Goal: Task Accomplishment & Management: Manage account settings

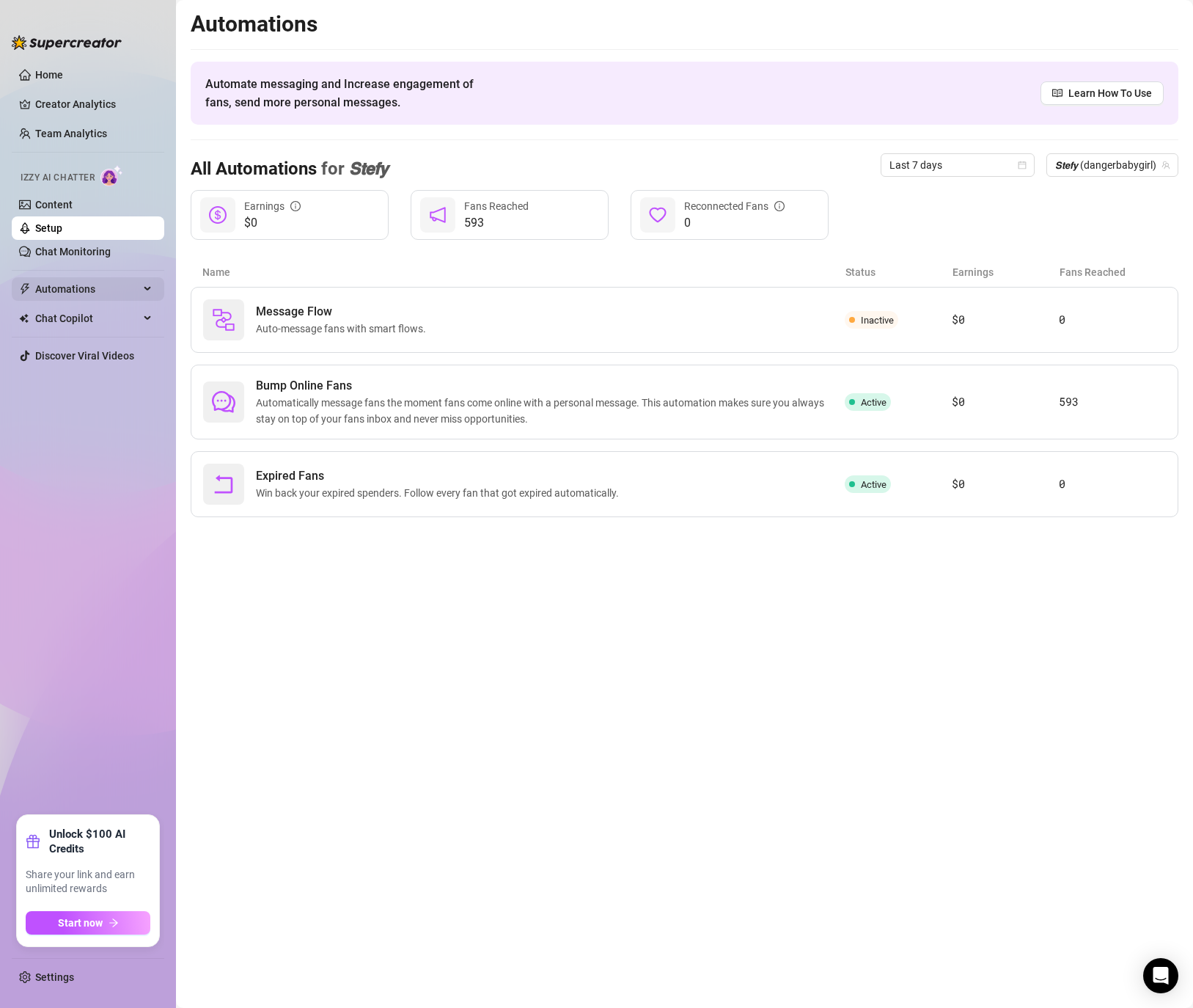
click at [102, 278] on span "Automations" at bounding box center [87, 289] width 104 height 24
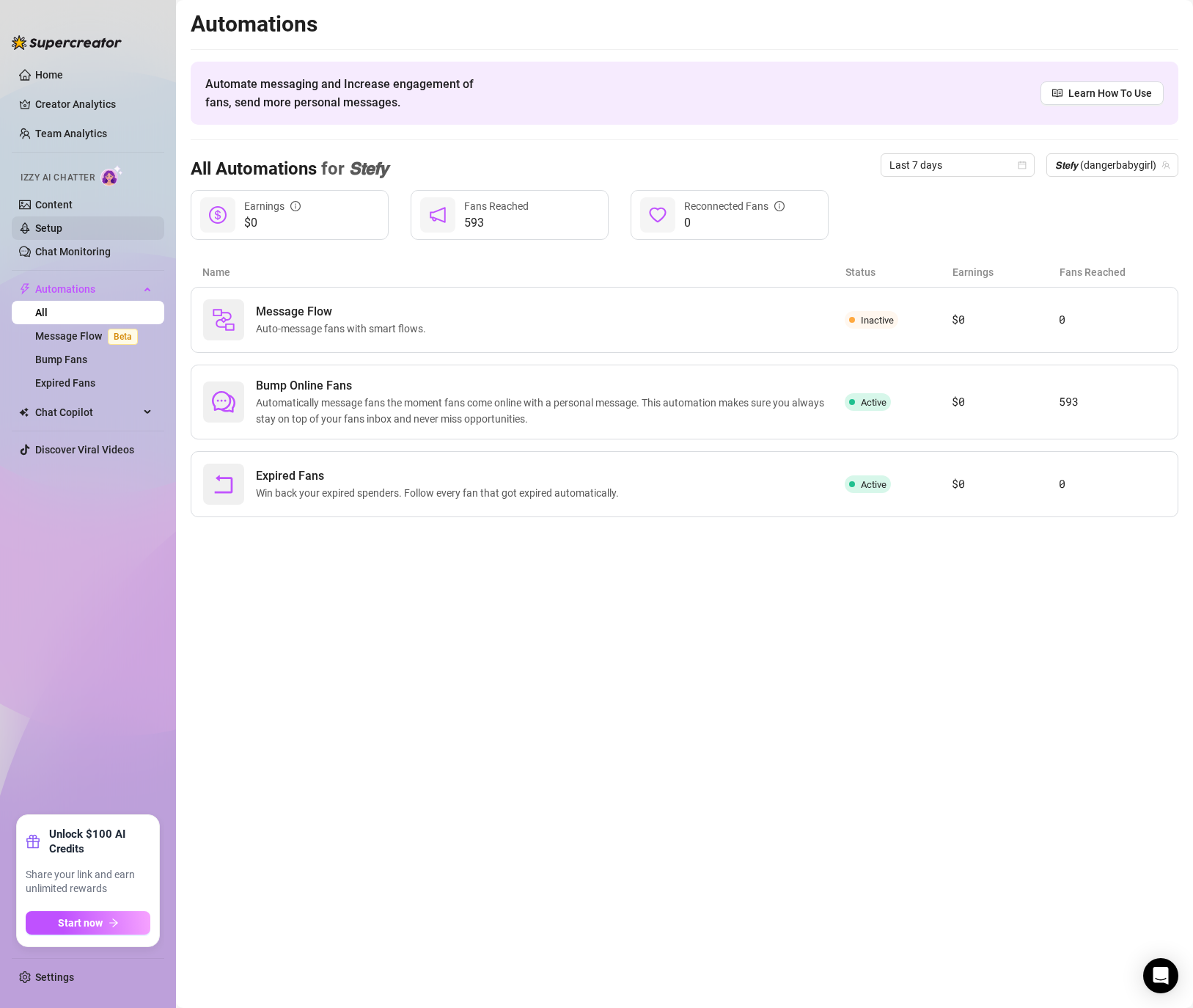
click at [63, 223] on link "Setup" at bounding box center [49, 227] width 27 height 11
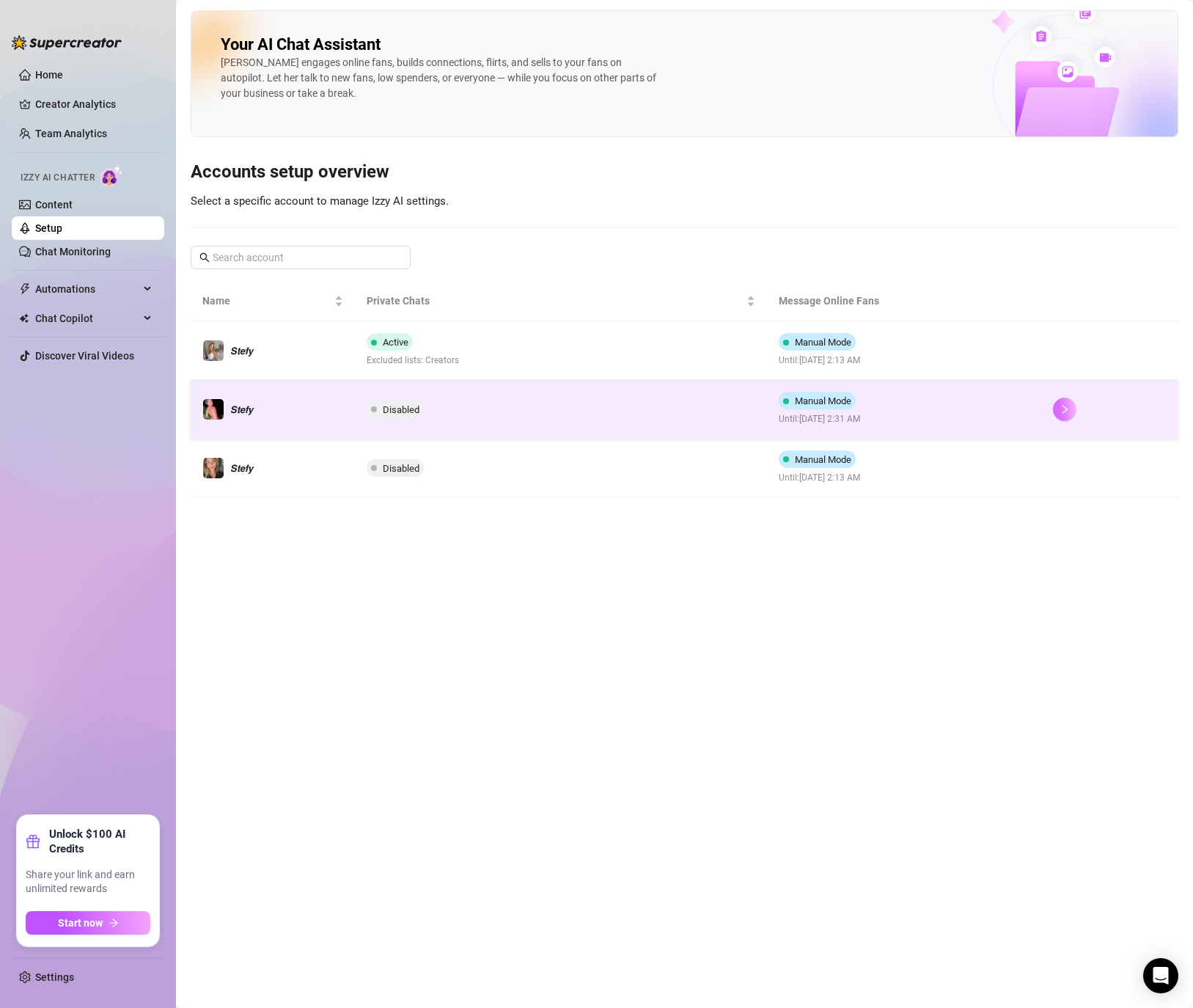
click at [1053, 404] on button "button" at bounding box center [1064, 409] width 24 height 24
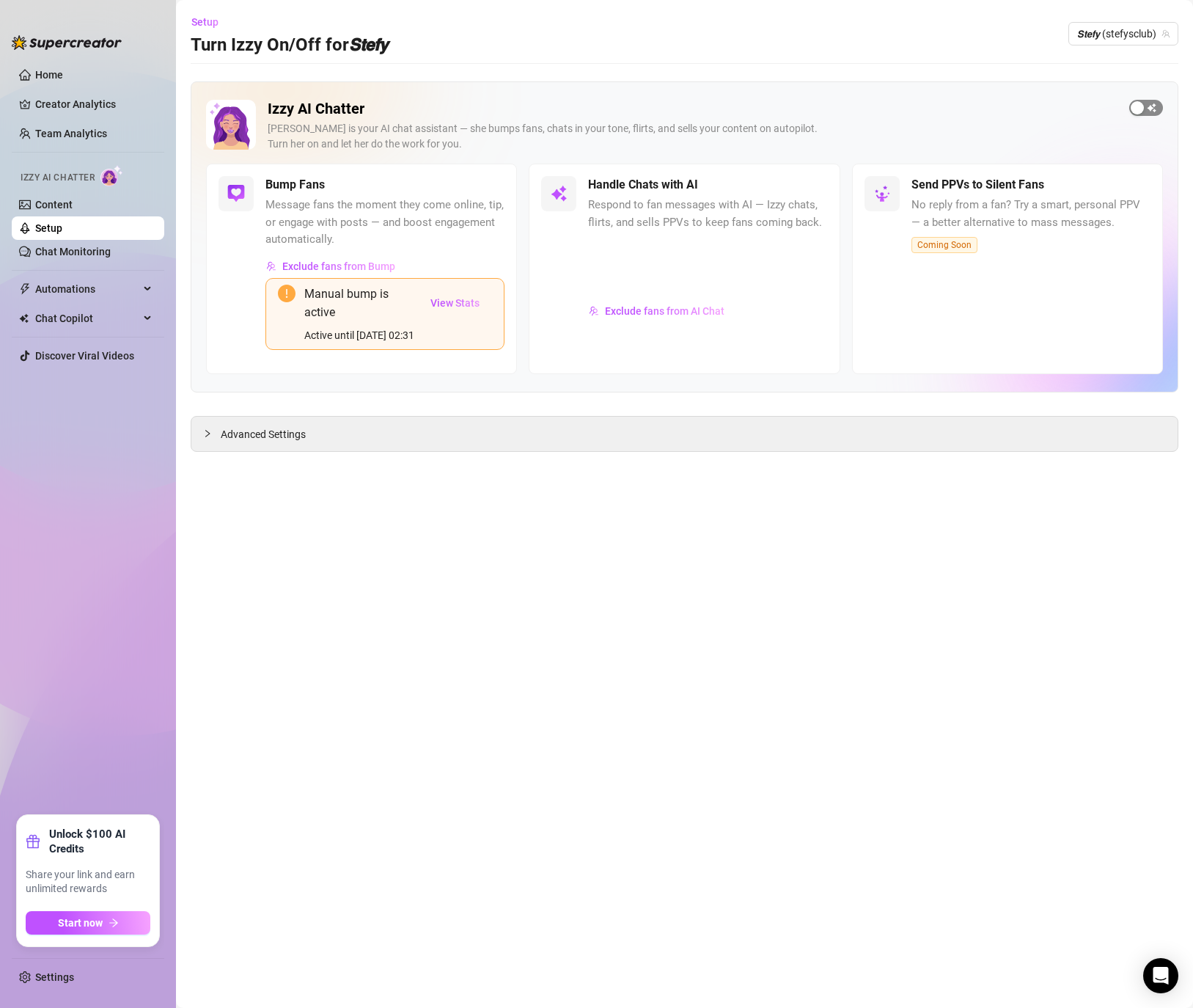
click at [1136, 110] on div "button" at bounding box center [1137, 108] width 13 height 13
click at [447, 304] on span "View Stats" at bounding box center [455, 303] width 49 height 11
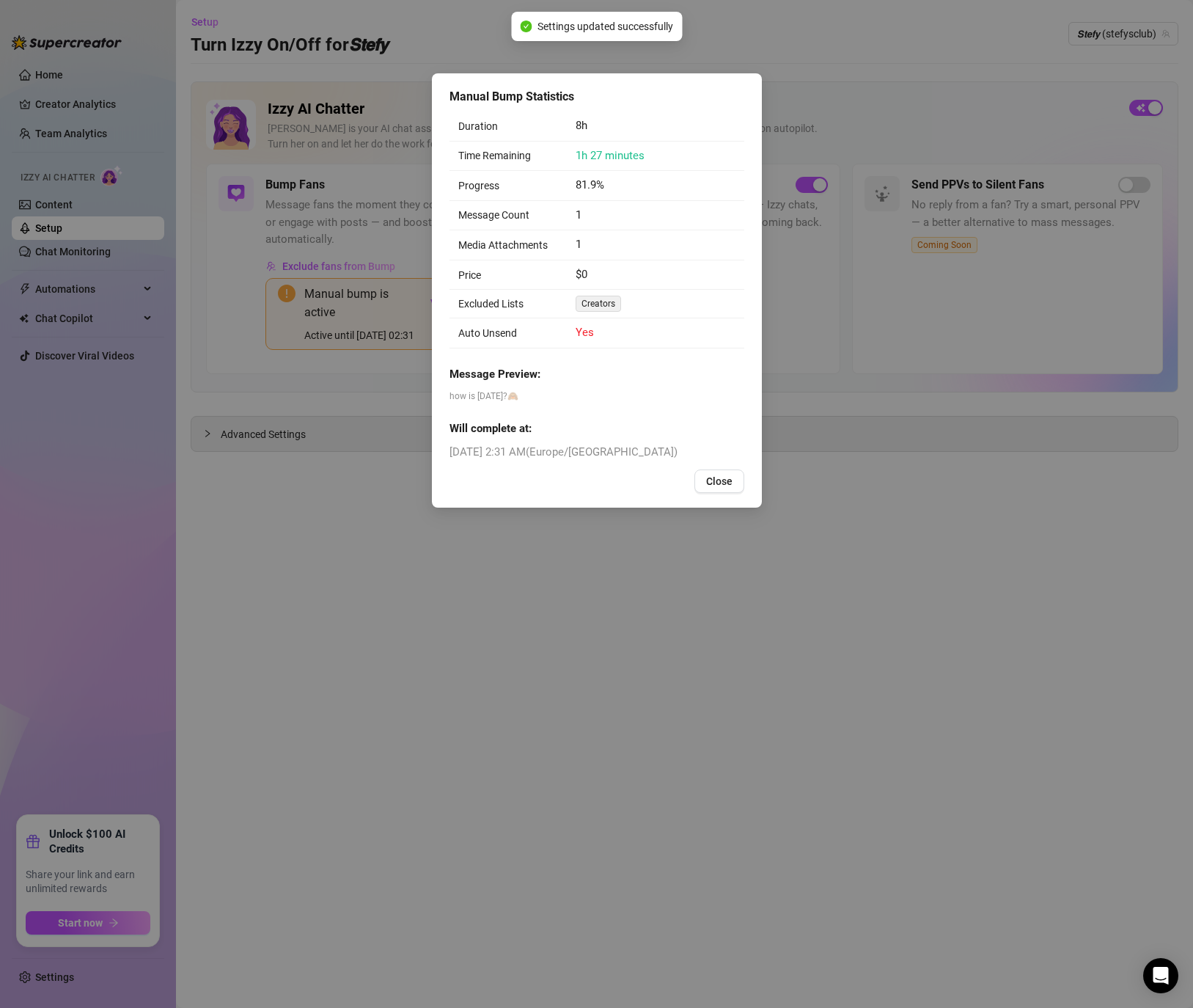
click at [606, 297] on span "Creators" at bounding box center [598, 303] width 46 height 16
click at [605, 301] on span "Creators" at bounding box center [598, 303] width 46 height 16
click at [658, 454] on span "[DATE] 2:31 AM ( [GEOGRAPHIC_DATA]/[GEOGRAPHIC_DATA] )" at bounding box center [597, 452] width 295 height 18
click at [715, 469] on div "Manual Bump Statistics Duration 8h Time Remaining 1h 27 minutes Progress 81.9% …" at bounding box center [597, 290] width 330 height 434
drag, startPoint x: 710, startPoint y: 478, endPoint x: 438, endPoint y: 450, distance: 273.4
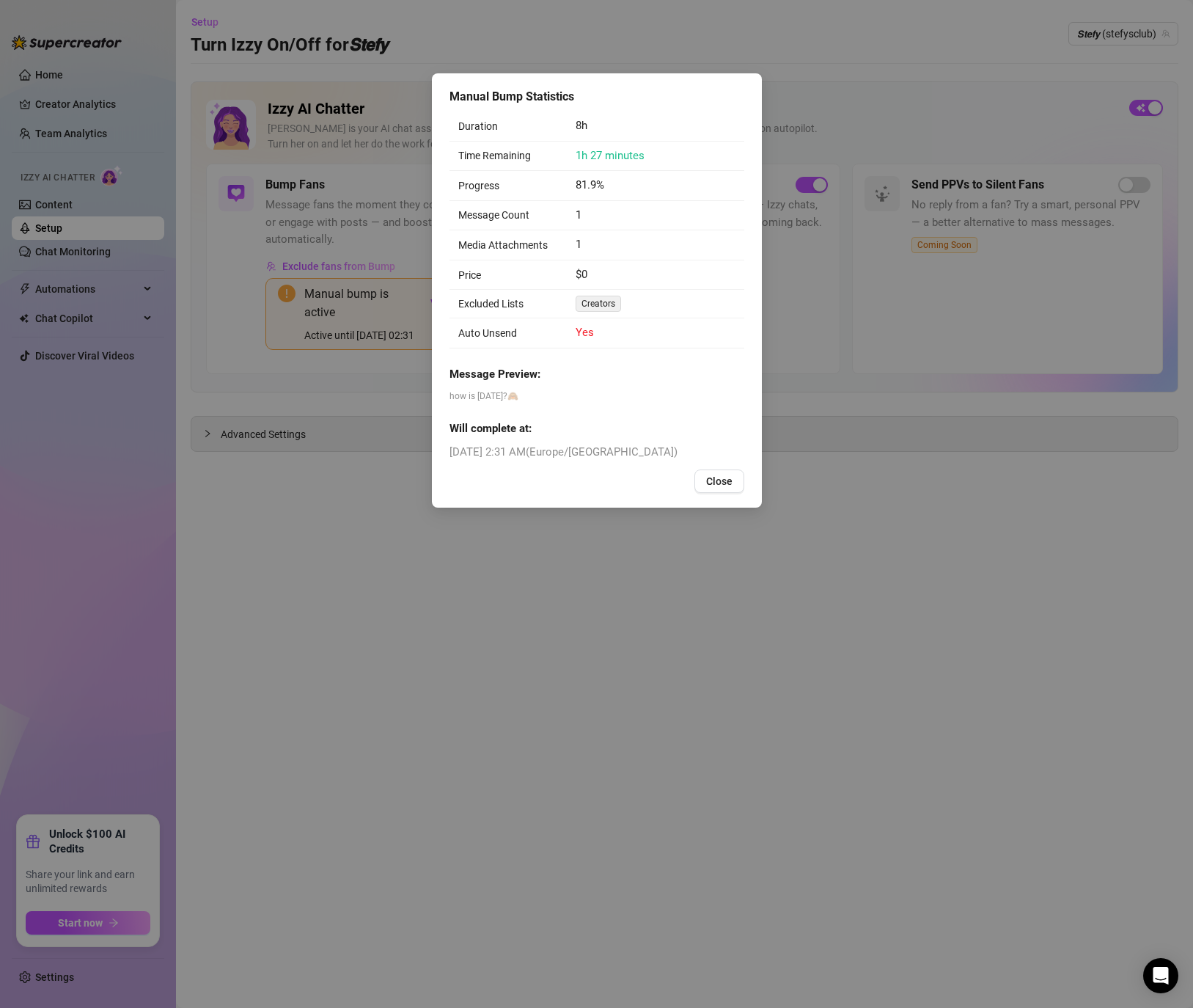
click at [710, 478] on span "Close" at bounding box center [719, 480] width 27 height 11
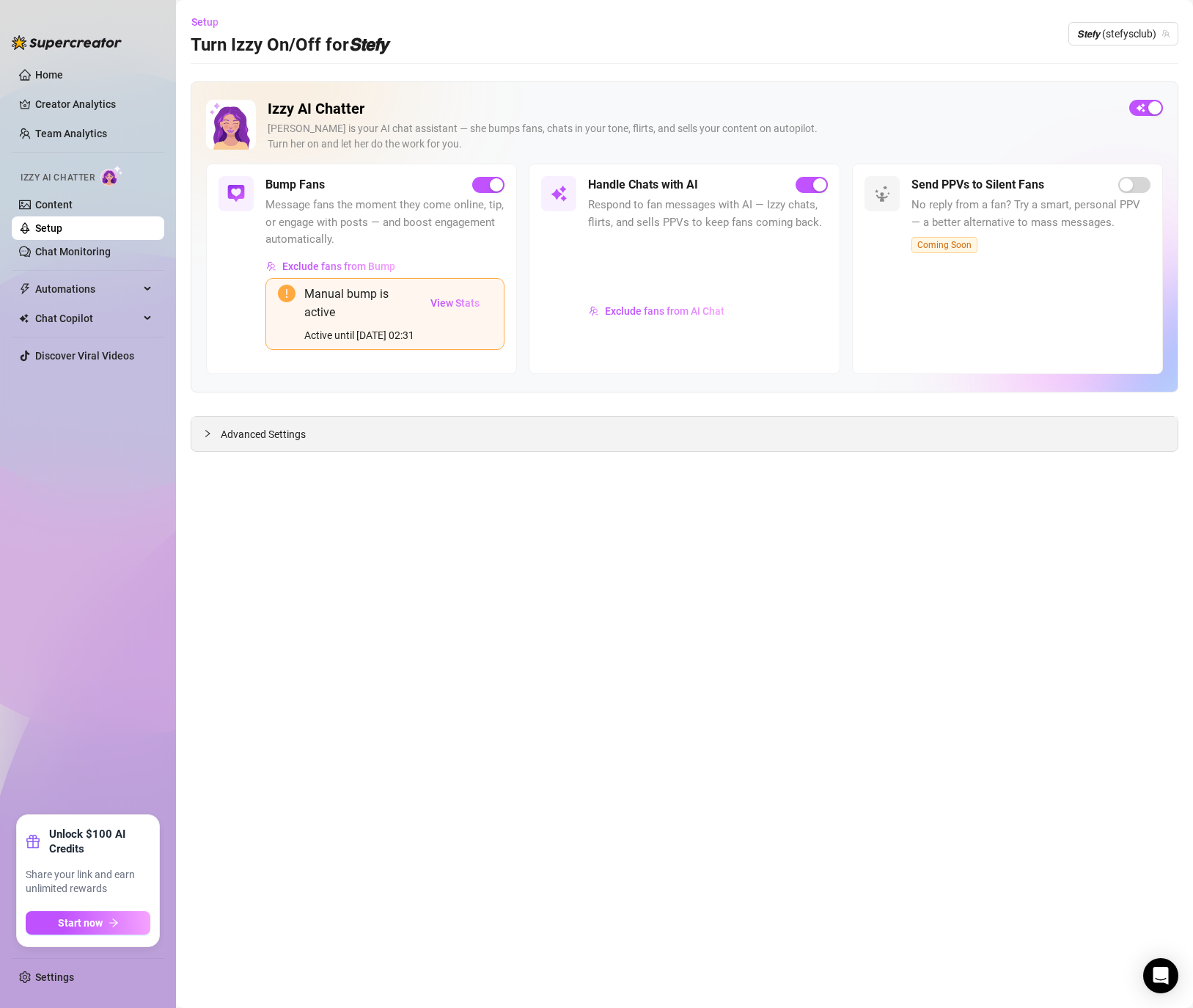
click at [306, 441] on div "Advanced Settings" at bounding box center [685, 433] width 986 height 34
click at [289, 442] on span "Advanced Settings" at bounding box center [264, 434] width 85 height 16
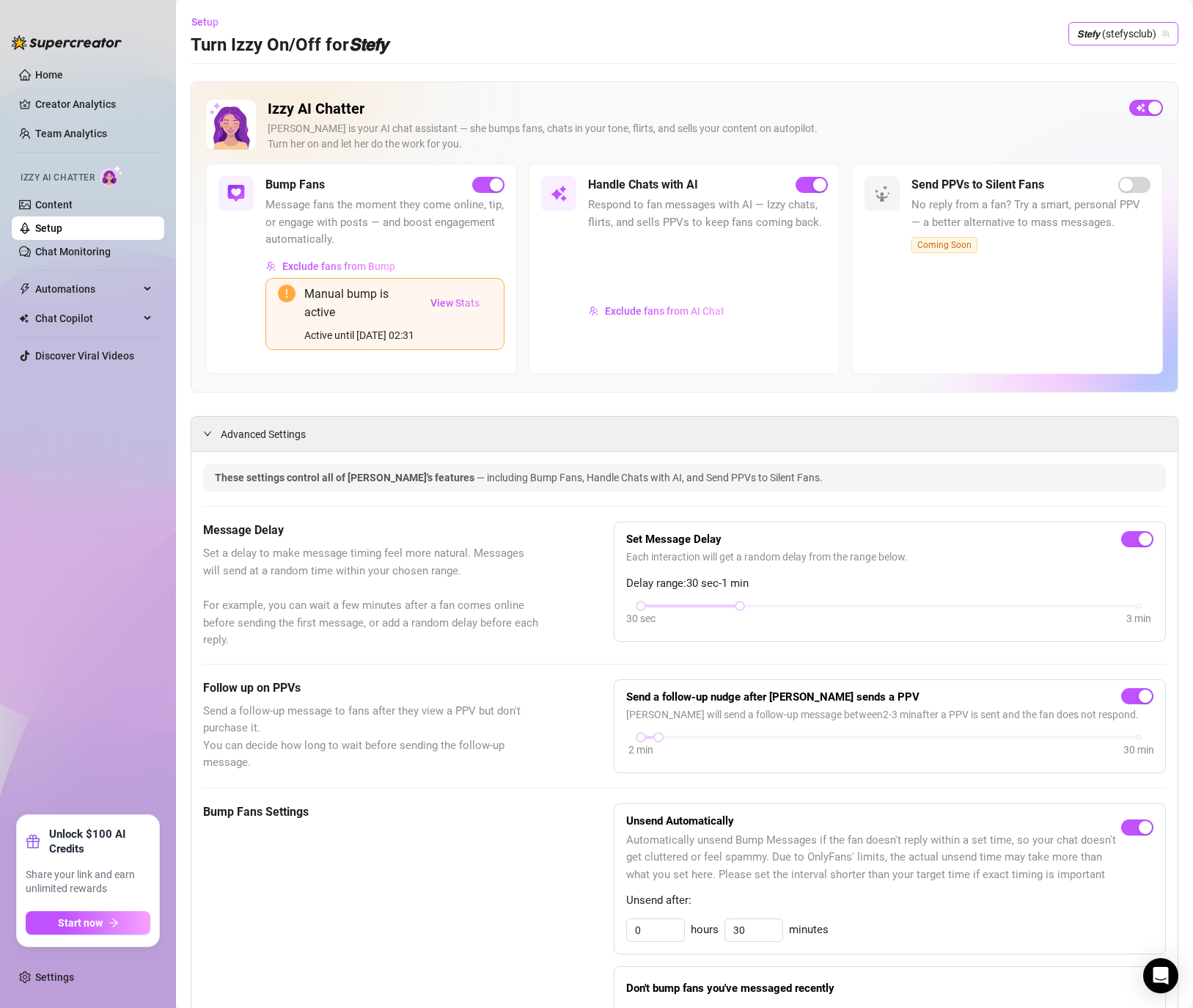
click at [1112, 28] on span "𝙎𝙩𝙚𝙛𝙮 (stefysclub)" at bounding box center [1123, 34] width 92 height 22
click at [1076, 114] on span "𝙎𝙩𝙚𝙛𝙮" at bounding box center [1073, 114] width 23 height 16
click at [1149, 100] on span "button" at bounding box center [1146, 108] width 34 height 16
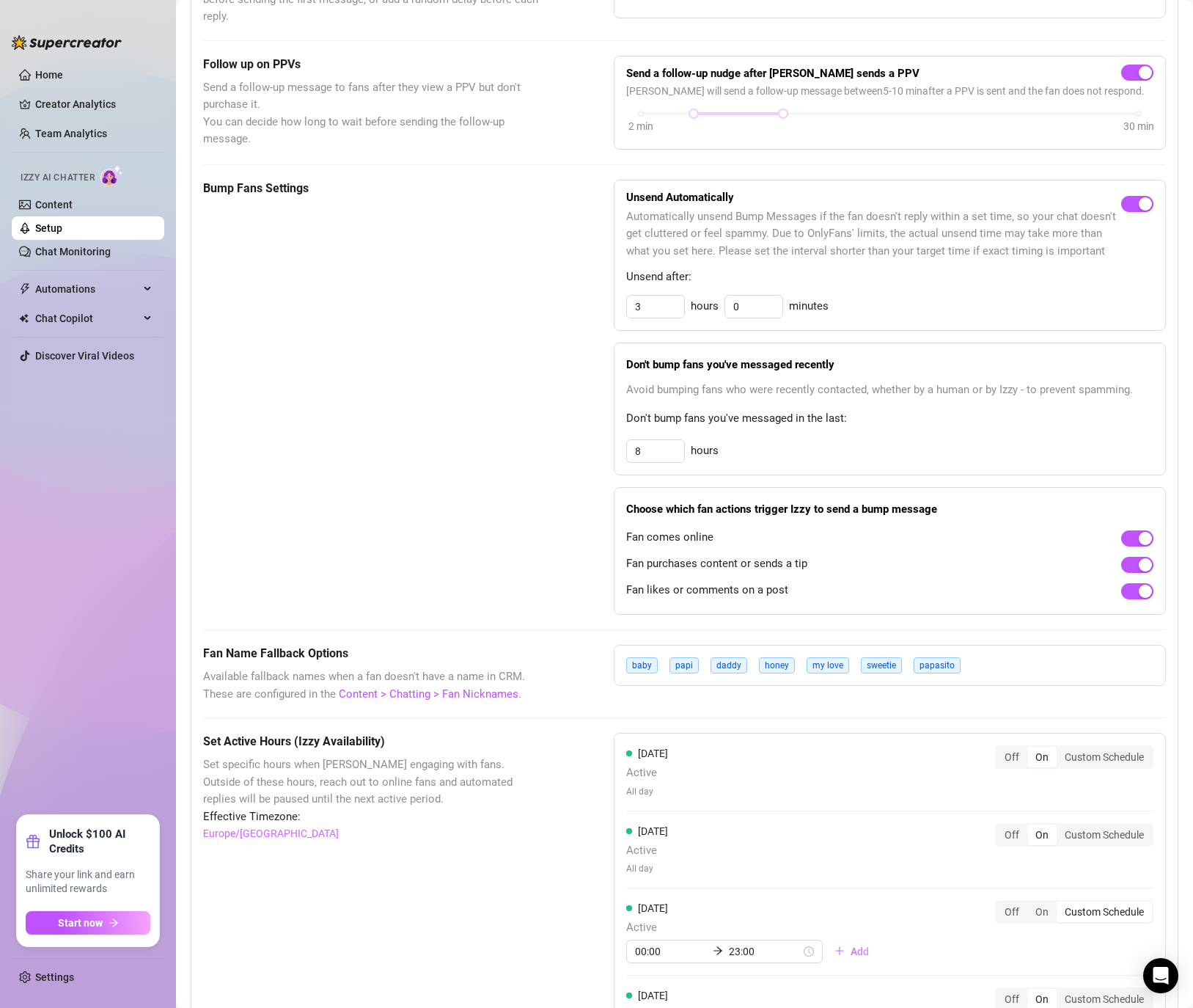
scroll to position [1089, 0]
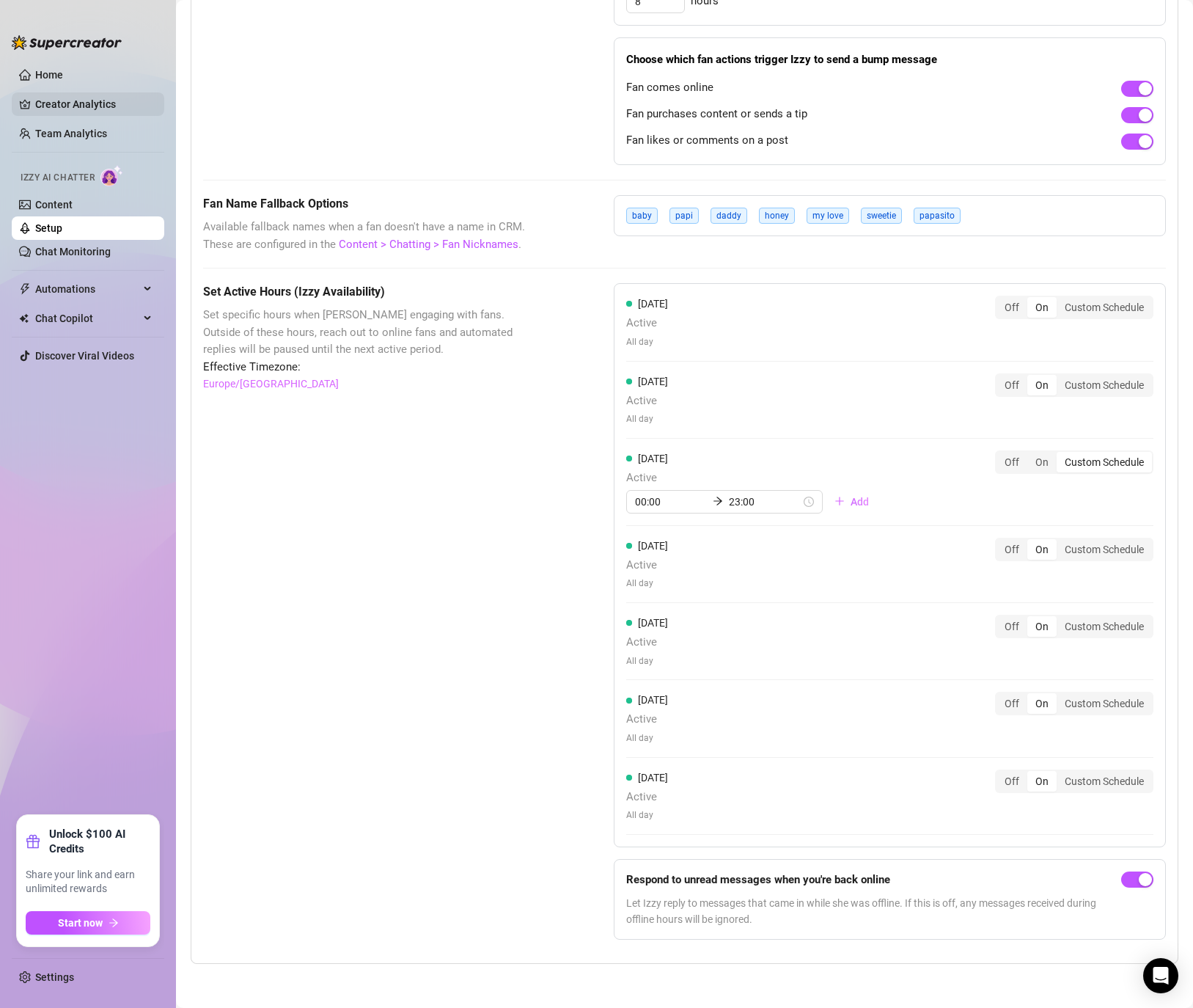
click at [68, 103] on link "Creator Analytics" at bounding box center [94, 104] width 117 height 24
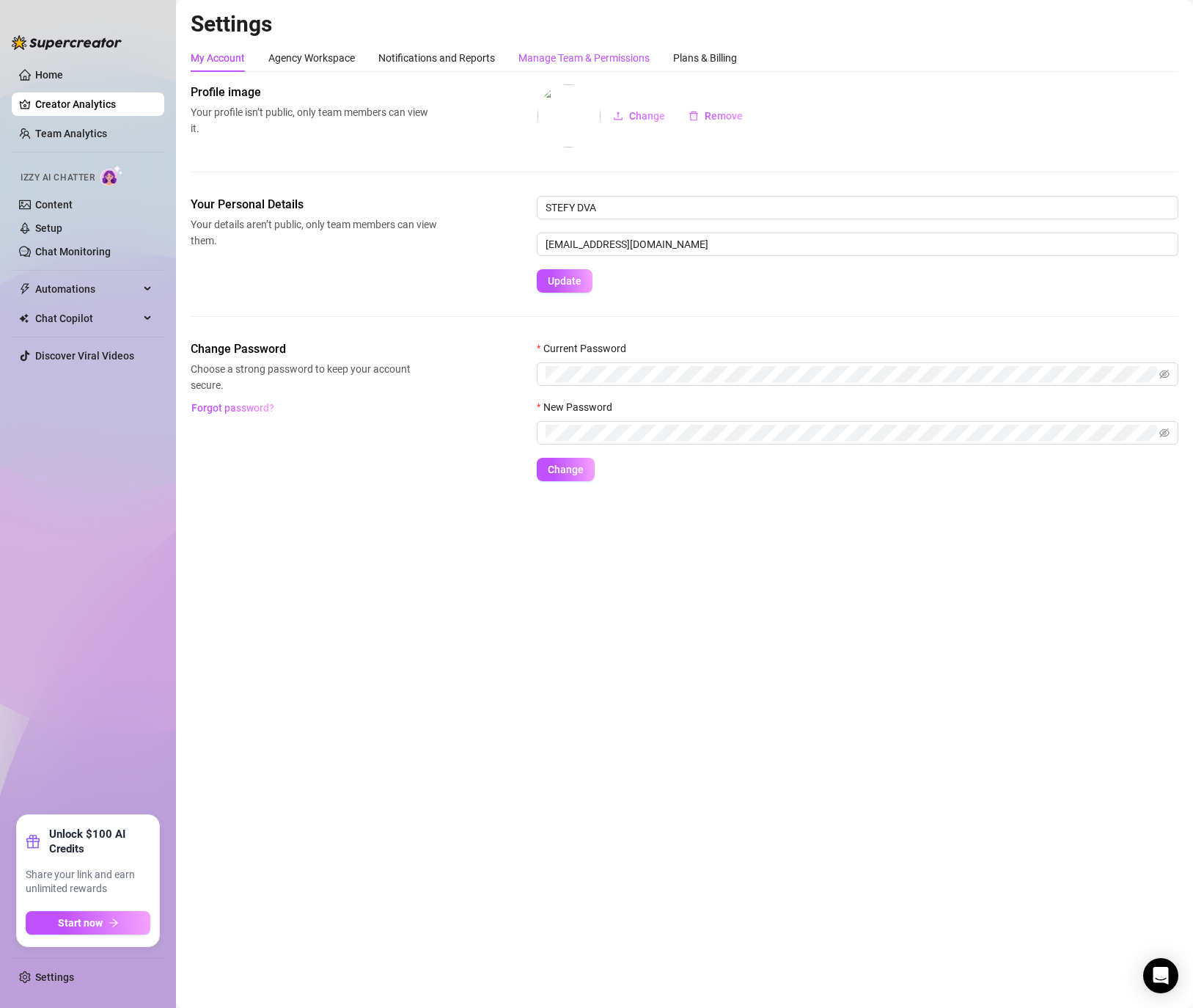
click at [598, 58] on div "Manage Team & Permissions" at bounding box center [584, 57] width 131 height 16
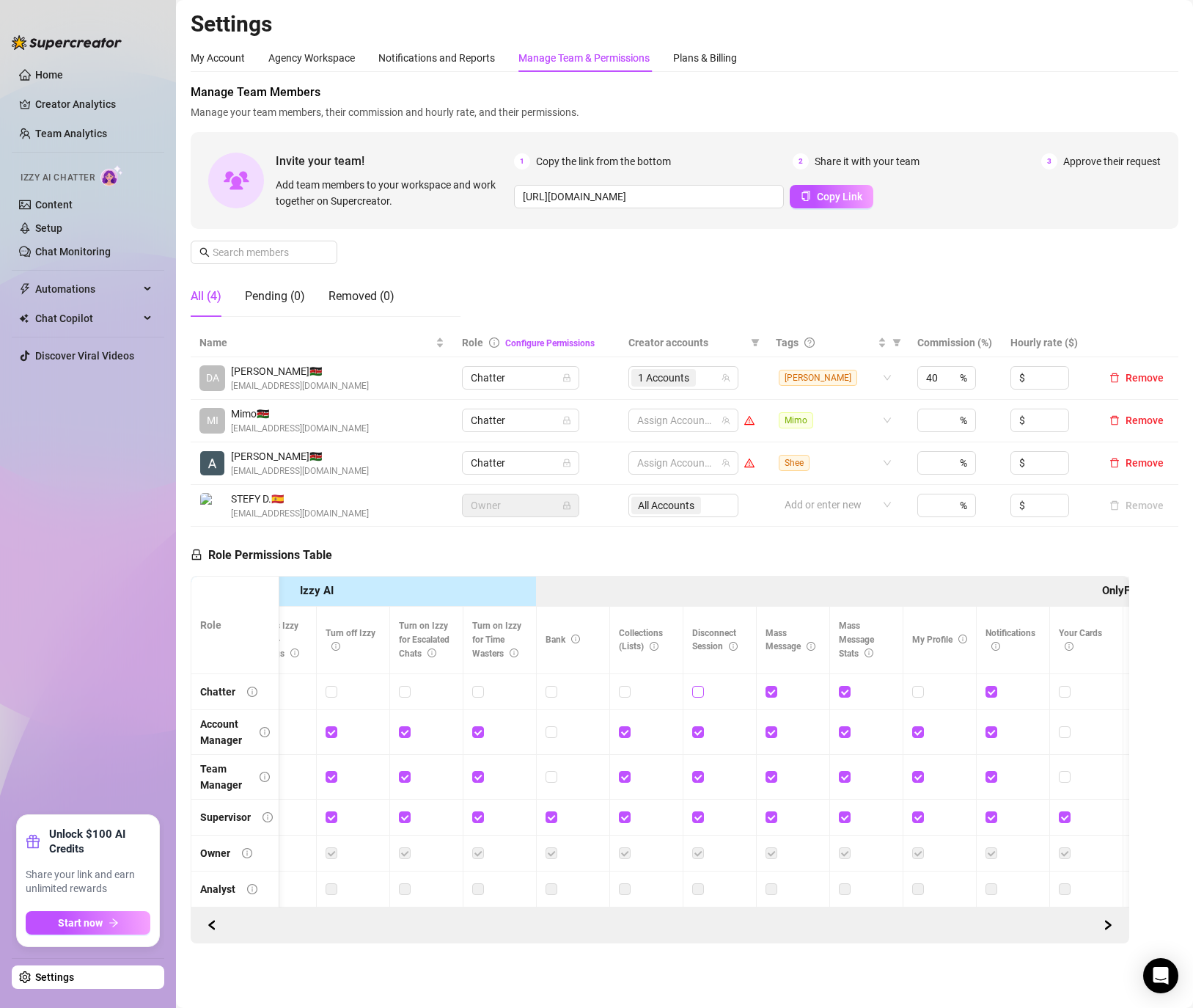
scroll to position [0, 497]
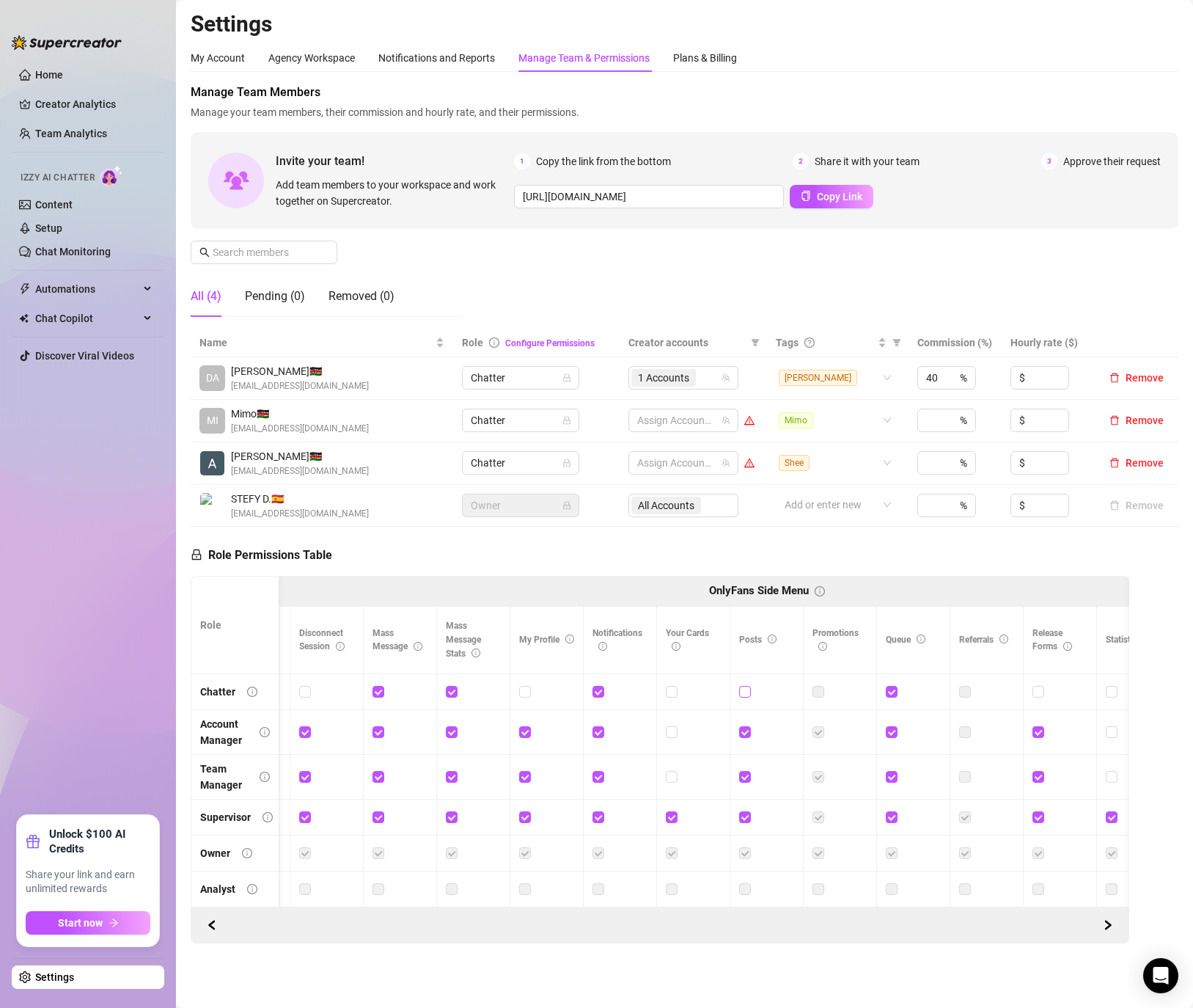
click at [746, 683] on label at bounding box center [744, 691] width 11 height 16
click at [746, 685] on input "checkbox" at bounding box center [743, 690] width 10 height 10
checkbox input "true"
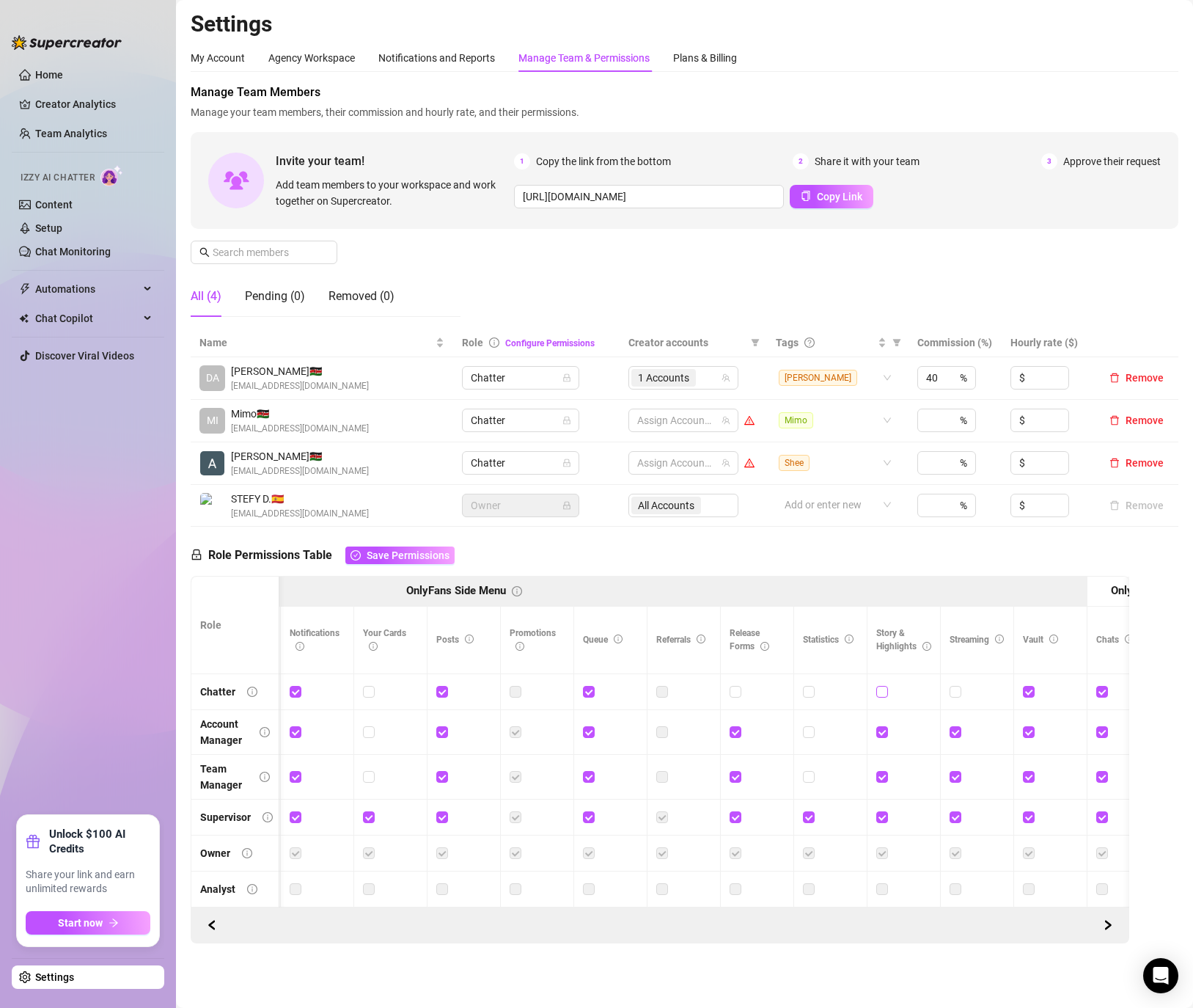
click at [884, 686] on input "checkbox" at bounding box center [880, 690] width 10 height 10
checkbox input "true"
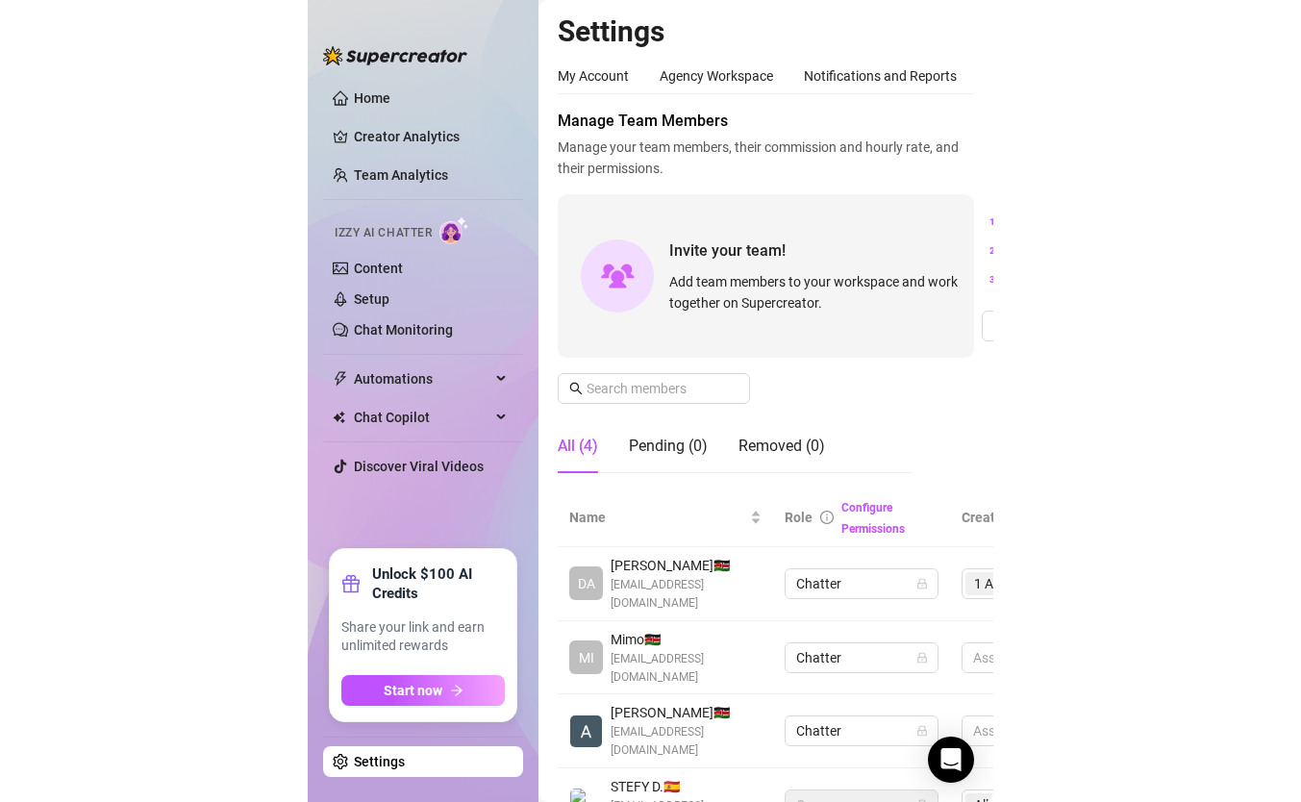
scroll to position [0, 775]
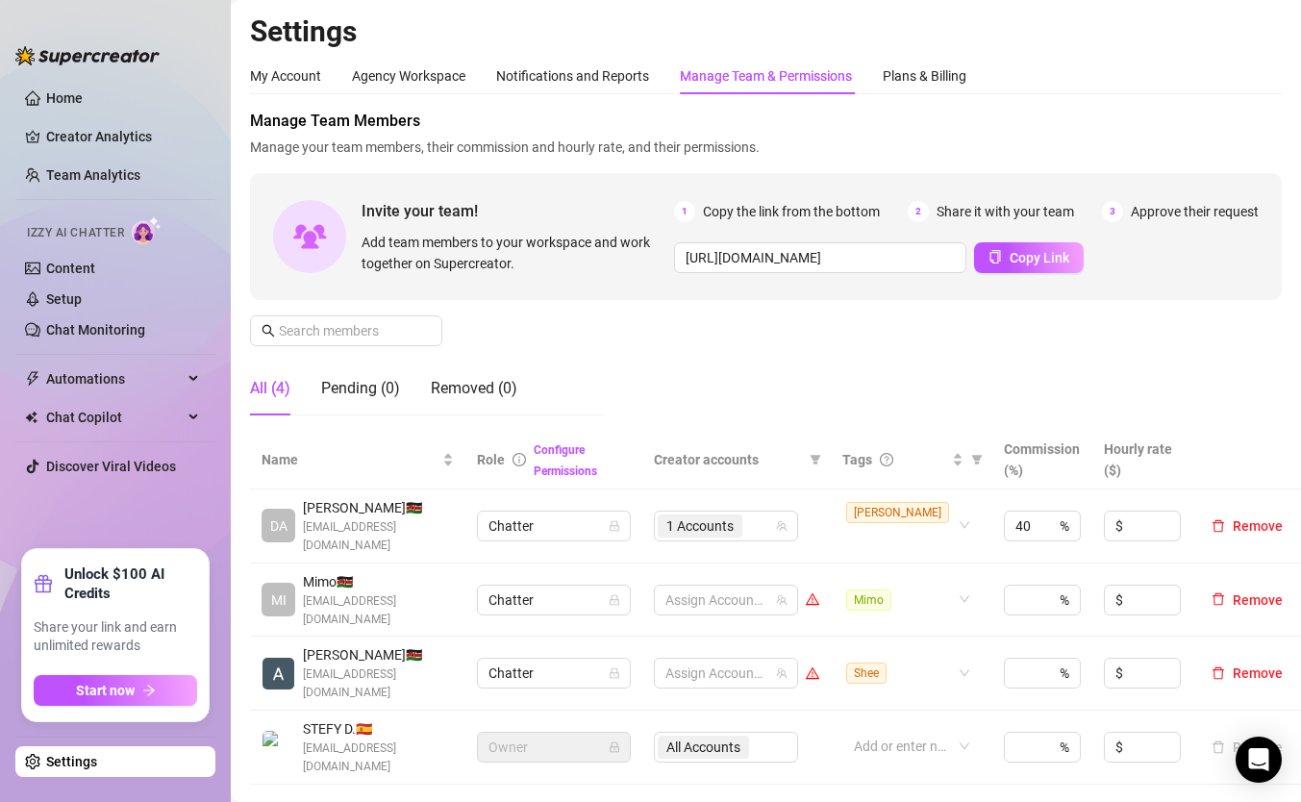
click at [806, 80] on div "Manage Team & Permissions" at bounding box center [766, 75] width 172 height 21
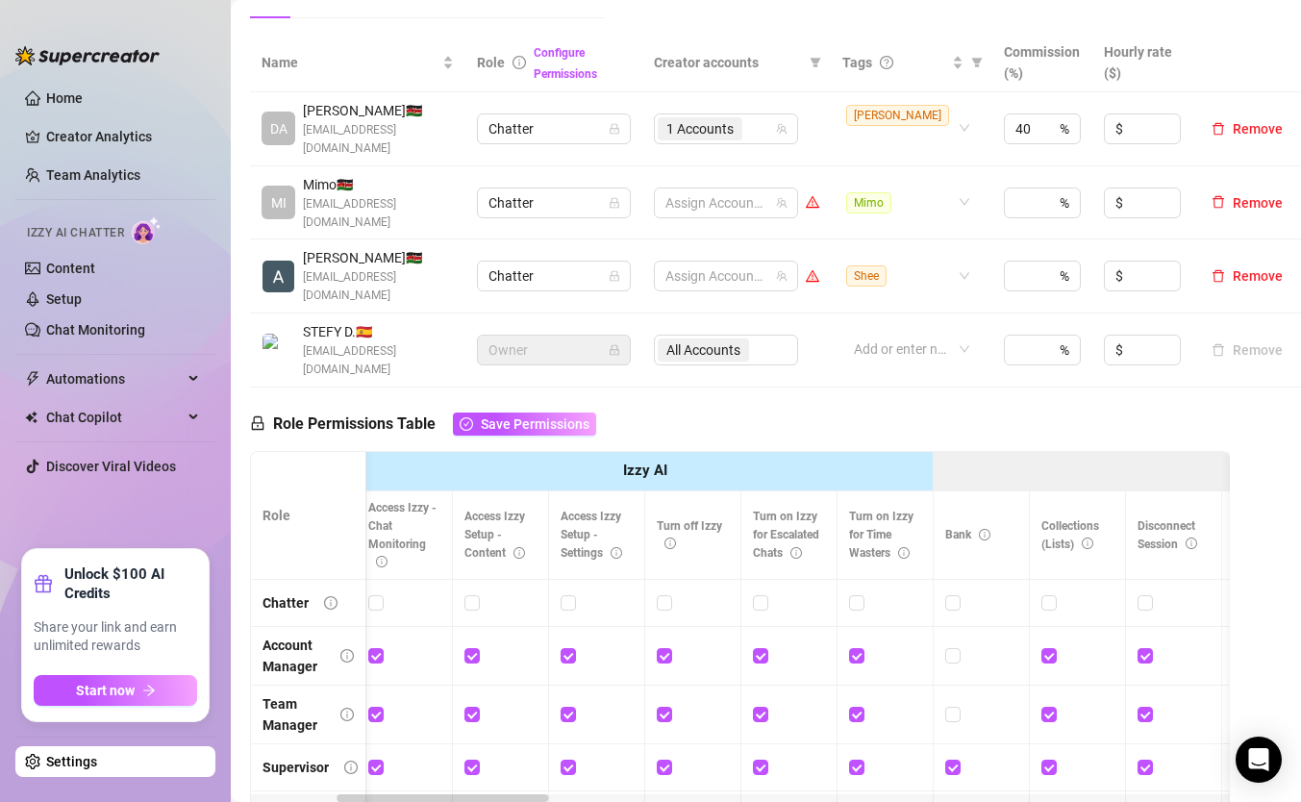
scroll to position [0, 465]
